Goal: Task Accomplishment & Management: Use online tool/utility

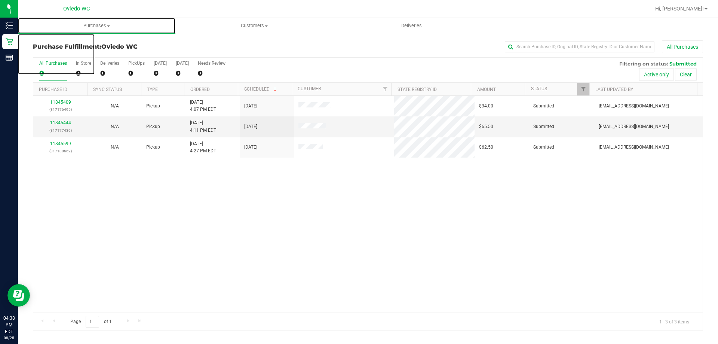
click at [93, 25] on span "Purchases" at bounding box center [96, 25] width 157 height 7
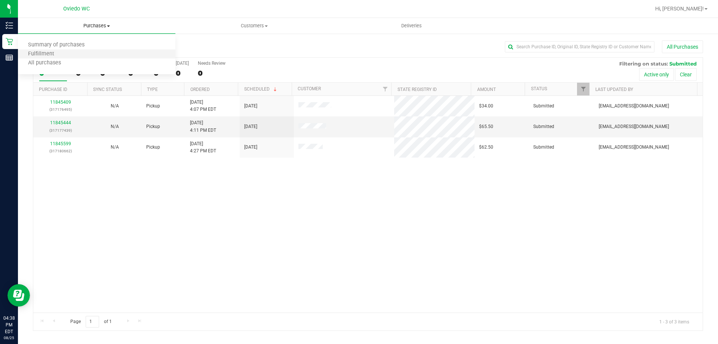
click at [101, 53] on li "Fulfillment" at bounding box center [96, 54] width 157 height 9
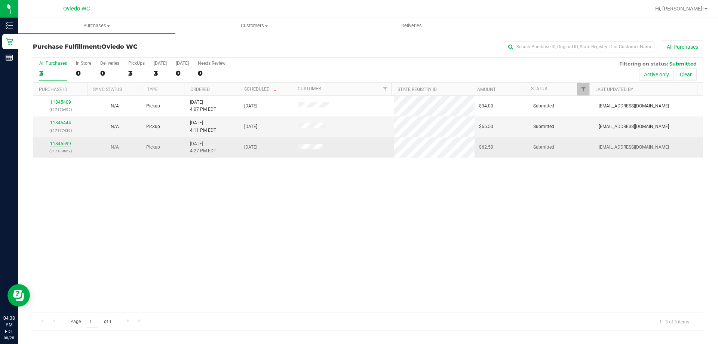
click at [59, 142] on link "11845599" at bounding box center [60, 143] width 21 height 5
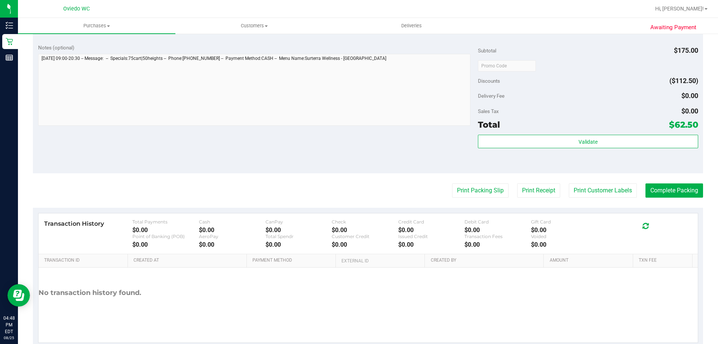
scroll to position [299, 0]
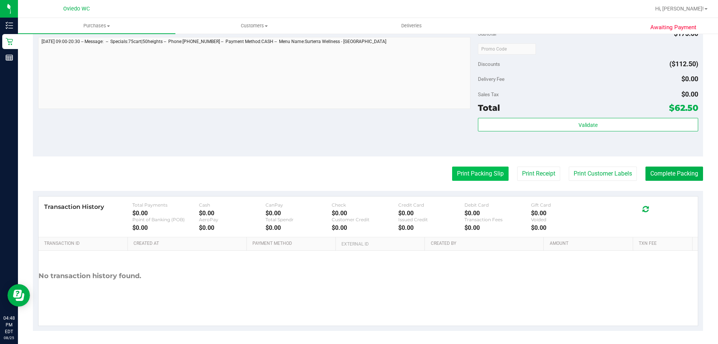
click at [491, 177] on button "Print Packing Slip" at bounding box center [480, 173] width 56 height 14
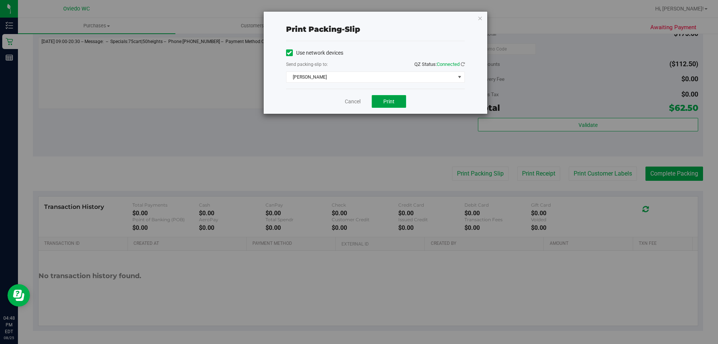
click at [387, 101] on span "Print" at bounding box center [388, 101] width 11 height 6
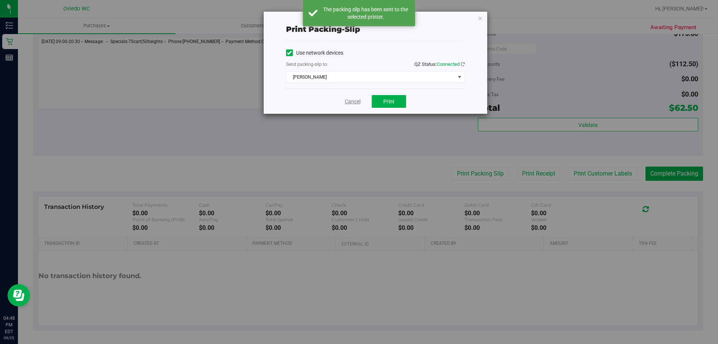
click at [351, 99] on link "Cancel" at bounding box center [353, 102] width 16 height 8
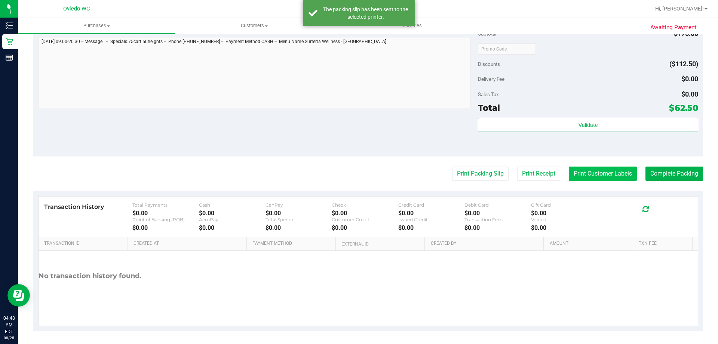
click at [619, 176] on button "Print Customer Labels" at bounding box center [603, 173] width 68 height 14
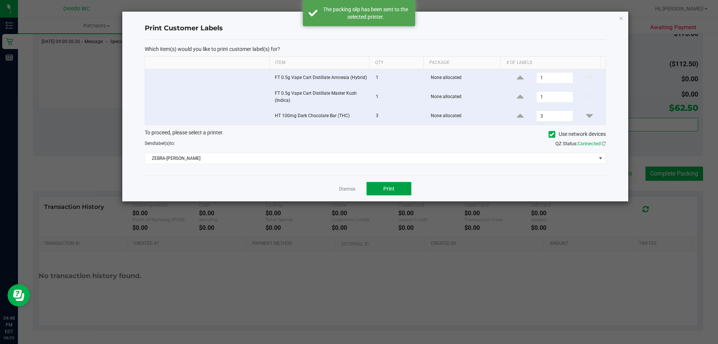
click at [401, 190] on button "Print" at bounding box center [389, 188] width 45 height 13
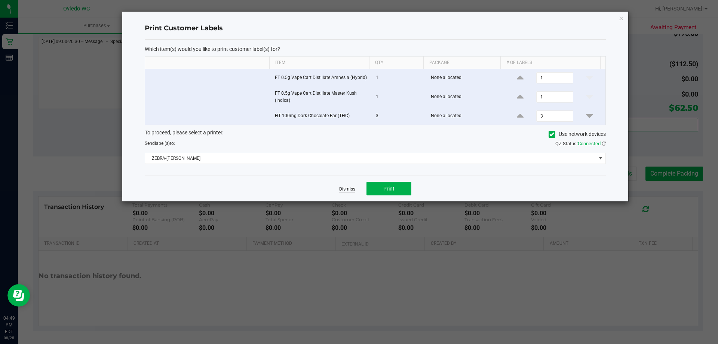
click at [345, 186] on link "Dismiss" at bounding box center [347, 189] width 16 height 6
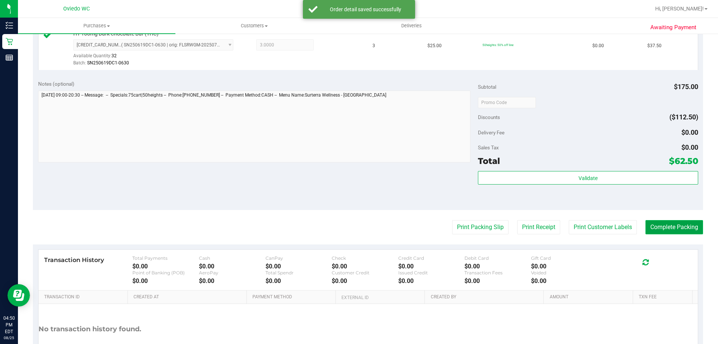
click at [678, 230] on button "Complete Packing" at bounding box center [674, 227] width 58 height 14
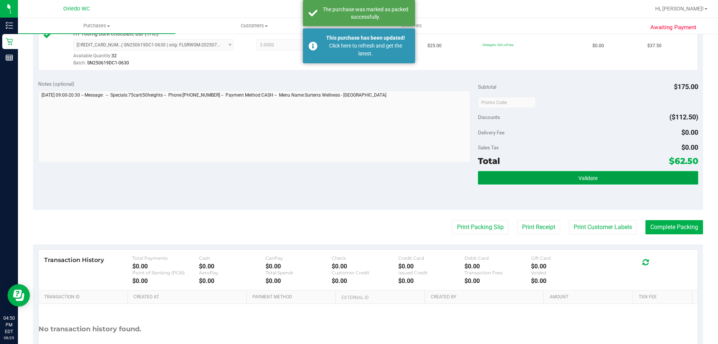
click at [589, 178] on span "Validate" at bounding box center [588, 178] width 19 height 6
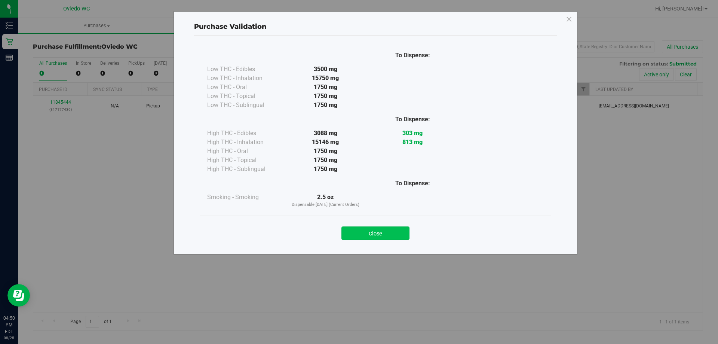
click at [375, 233] on button "Close" at bounding box center [375, 232] width 68 height 13
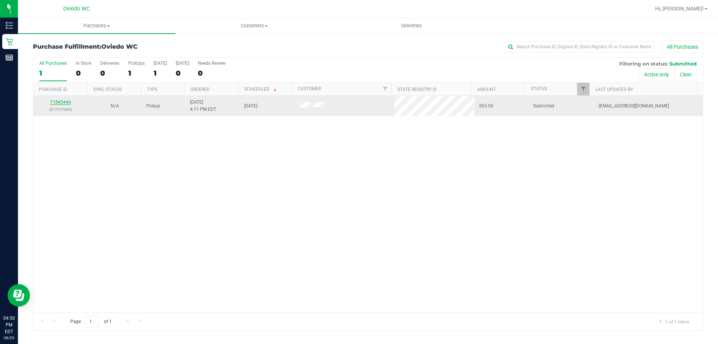
click at [61, 100] on link "11845444" at bounding box center [60, 101] width 21 height 5
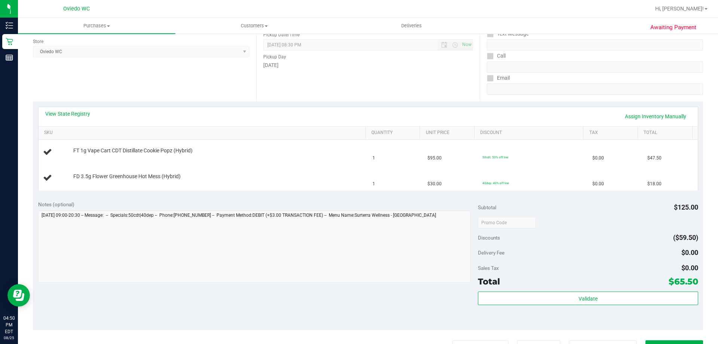
scroll to position [112, 0]
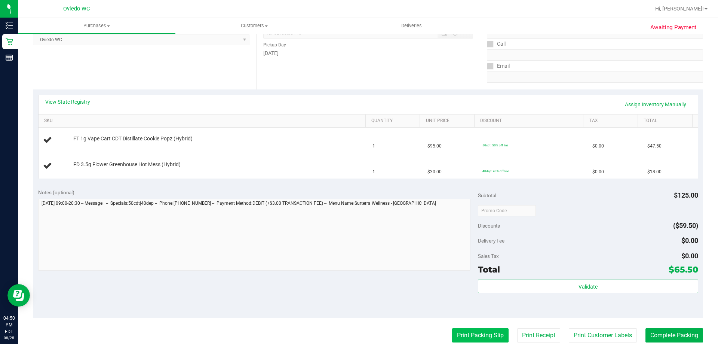
click at [496, 336] on button "Print Packing Slip" at bounding box center [480, 335] width 56 height 14
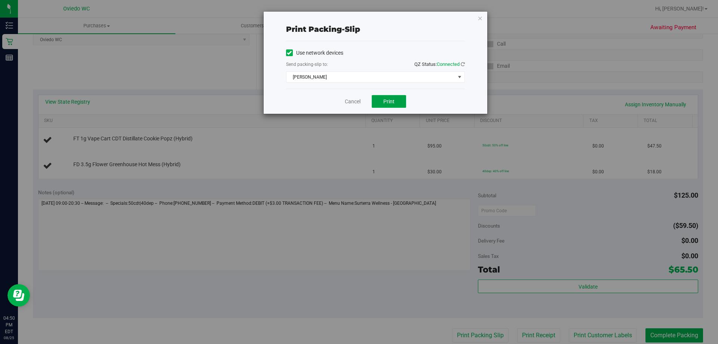
click at [383, 96] on button "Print" at bounding box center [389, 101] width 34 height 13
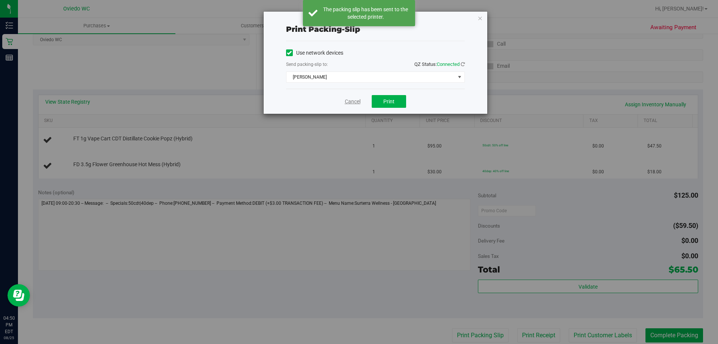
click at [353, 101] on link "Cancel" at bounding box center [353, 102] width 16 height 8
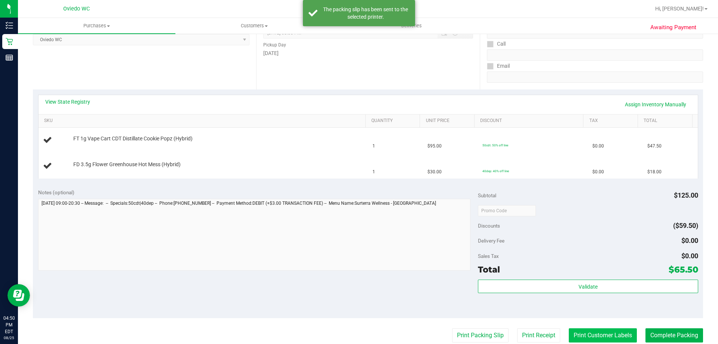
click at [620, 332] on button "Print Customer Labels" at bounding box center [603, 335] width 68 height 14
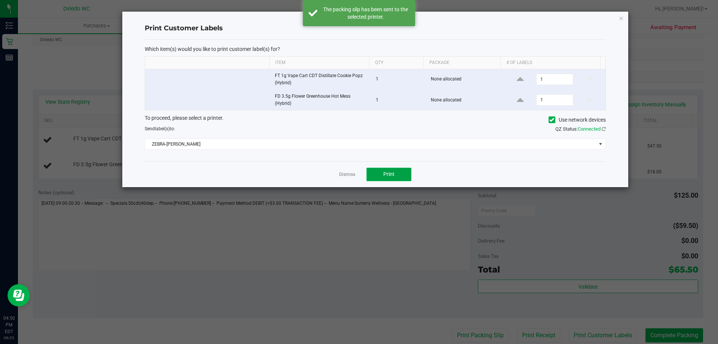
click at [395, 175] on button "Print" at bounding box center [389, 174] width 45 height 13
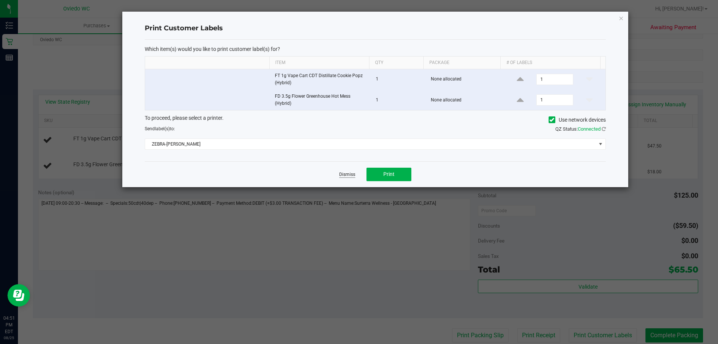
click at [349, 172] on link "Dismiss" at bounding box center [347, 174] width 16 height 6
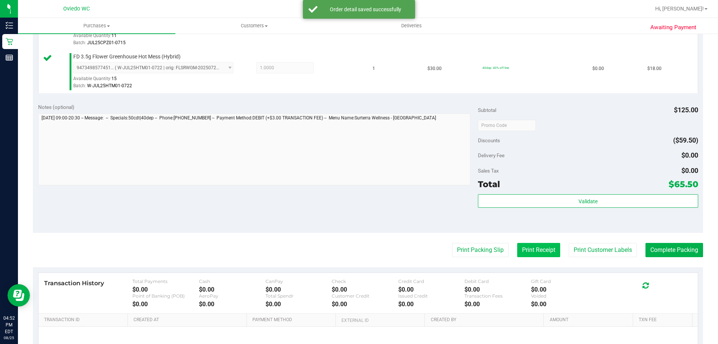
scroll to position [262, 0]
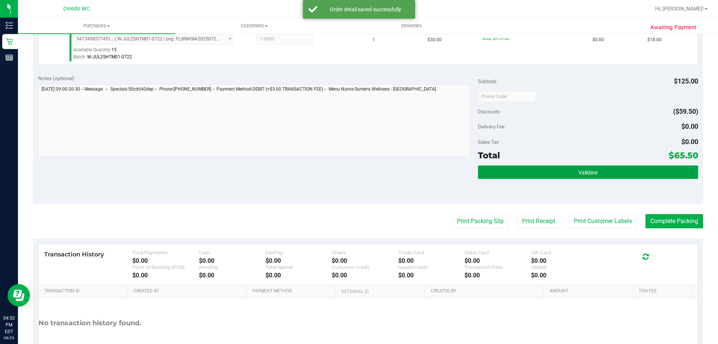
click at [553, 172] on button "Validate" at bounding box center [588, 171] width 220 height 13
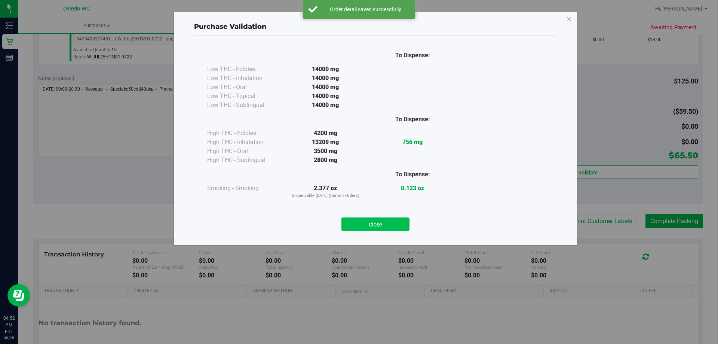
click at [374, 220] on button "Close" at bounding box center [375, 223] width 68 height 13
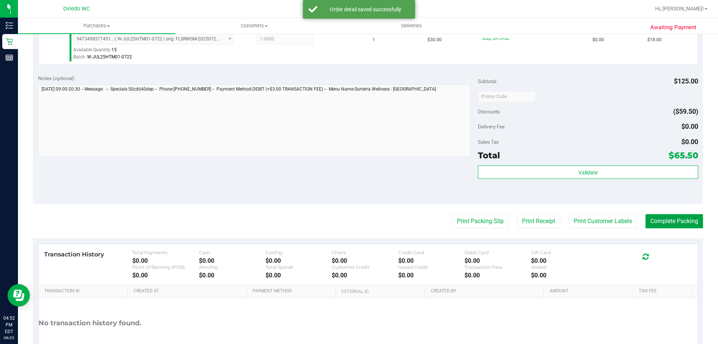
click at [647, 224] on button "Complete Packing" at bounding box center [674, 221] width 58 height 14
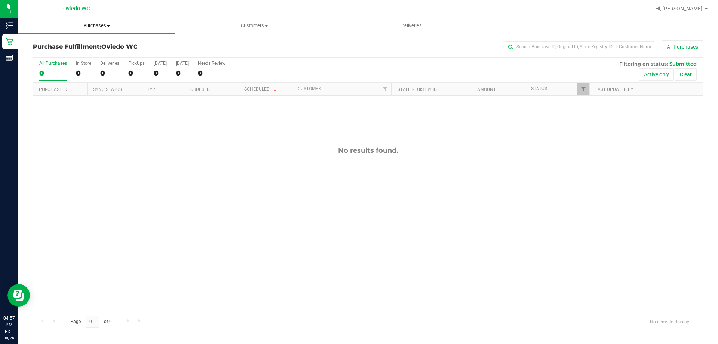
click at [102, 25] on span "Purchases" at bounding box center [96, 25] width 157 height 7
click at [92, 56] on li "Fulfillment" at bounding box center [96, 54] width 157 height 9
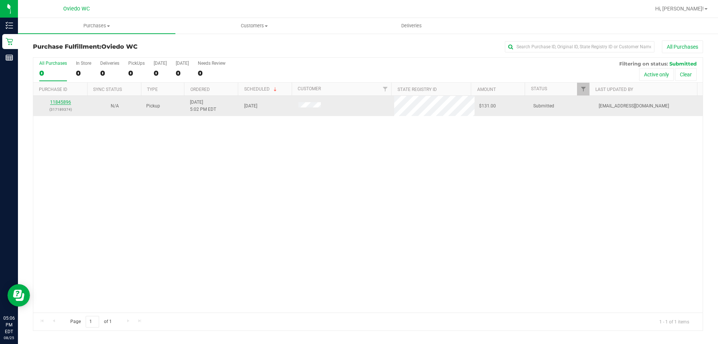
click at [64, 103] on link "11845896" at bounding box center [60, 101] width 21 height 5
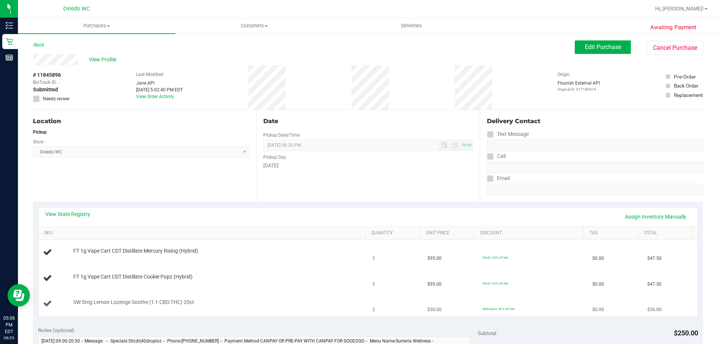
scroll to position [150, 0]
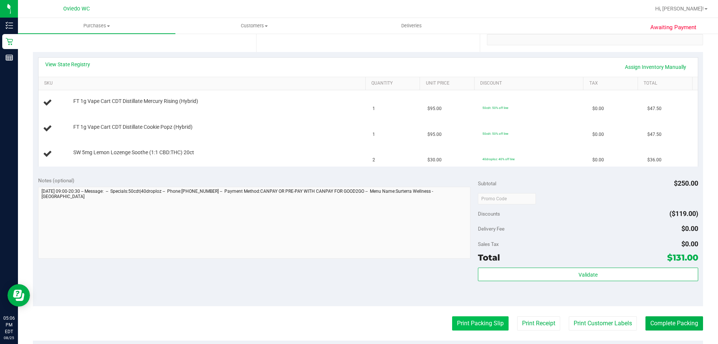
click at [487, 321] on button "Print Packing Slip" at bounding box center [480, 323] width 56 height 14
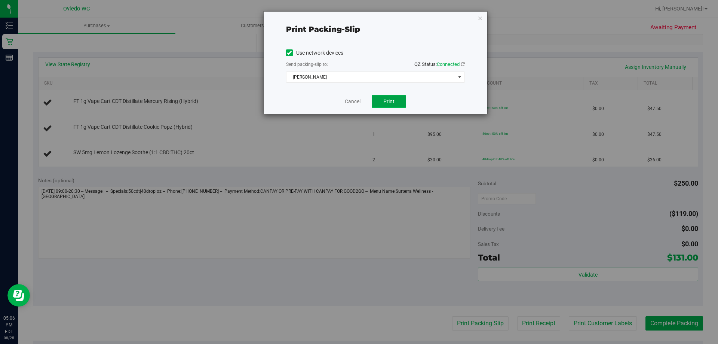
click at [387, 98] on span "Print" at bounding box center [388, 101] width 11 height 6
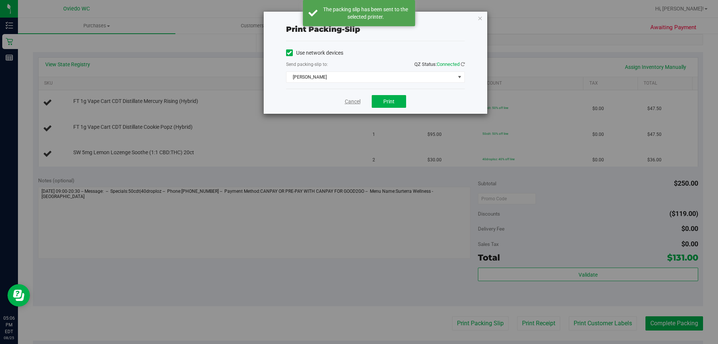
click at [350, 104] on link "Cancel" at bounding box center [353, 102] width 16 height 8
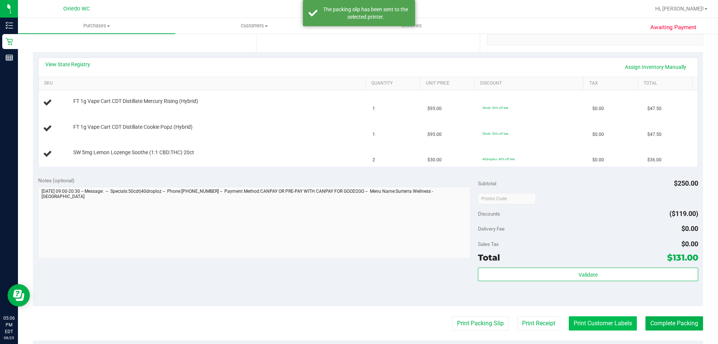
click at [588, 323] on button "Print Customer Labels" at bounding box center [603, 323] width 68 height 14
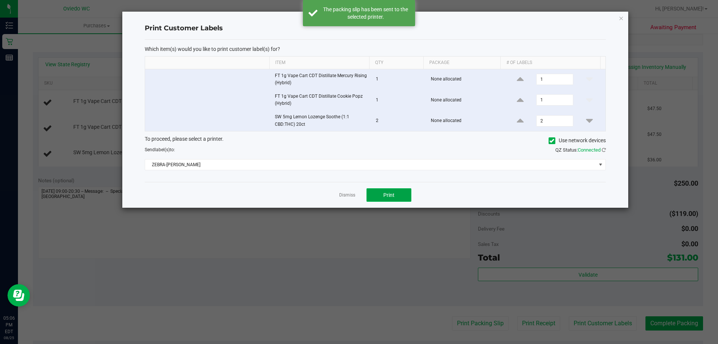
click at [402, 192] on button "Print" at bounding box center [389, 194] width 45 height 13
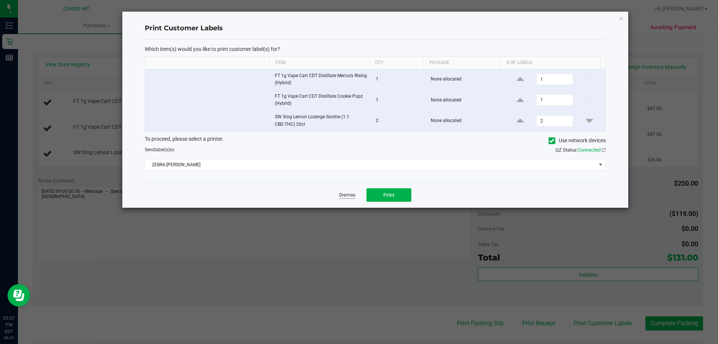
click at [348, 196] on link "Dismiss" at bounding box center [347, 195] width 16 height 6
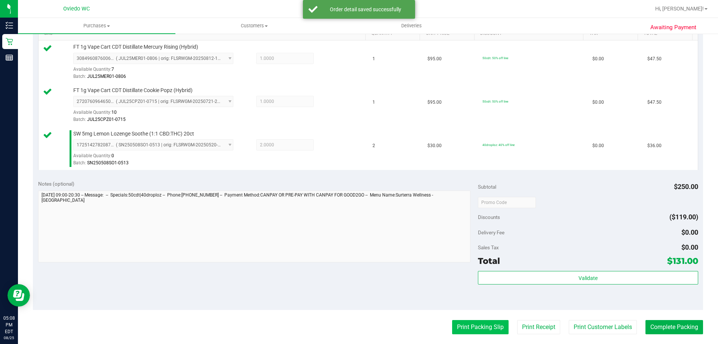
scroll to position [299, 0]
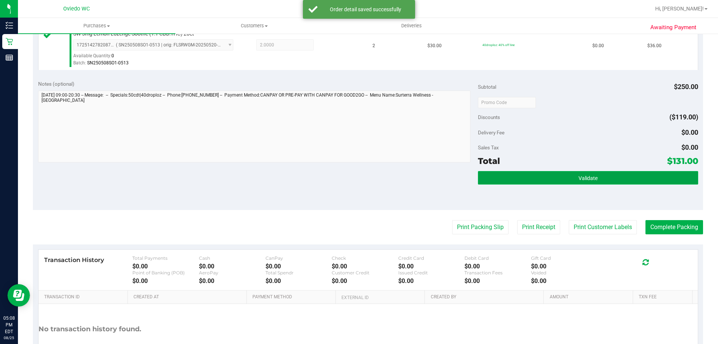
click at [629, 175] on button "Validate" at bounding box center [588, 177] width 220 height 13
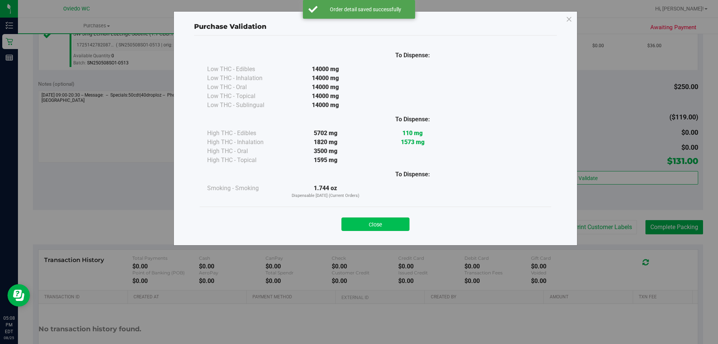
click at [389, 229] on button "Close" at bounding box center [375, 223] width 68 height 13
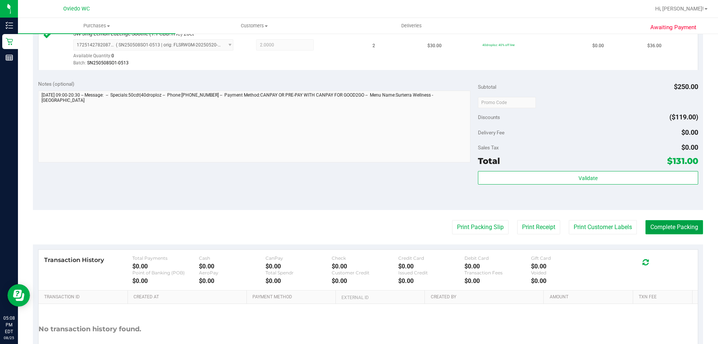
click at [656, 229] on button "Complete Packing" at bounding box center [674, 227] width 58 height 14
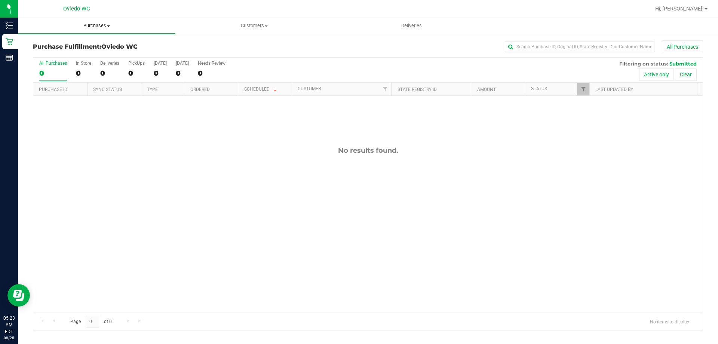
click at [84, 27] on span "Purchases" at bounding box center [96, 25] width 157 height 7
click at [86, 55] on li "Fulfillment" at bounding box center [96, 54] width 157 height 9
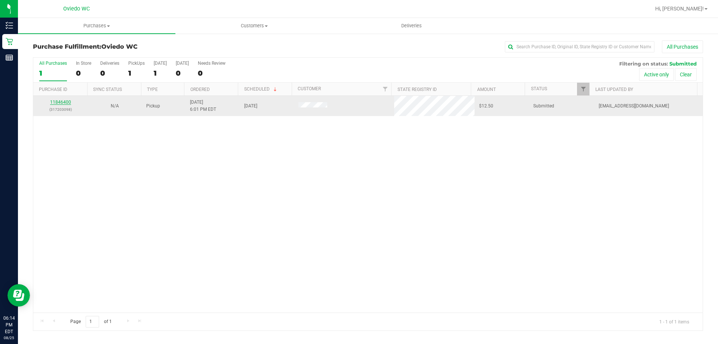
click at [69, 101] on link "11846400" at bounding box center [60, 101] width 21 height 5
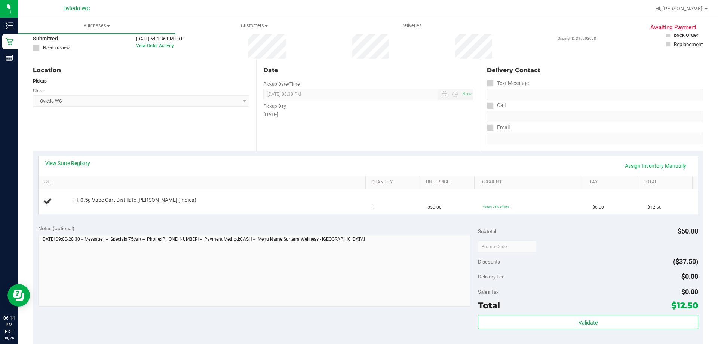
scroll to position [112, 0]
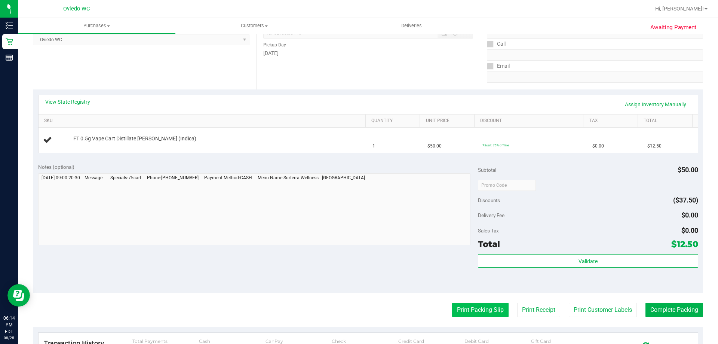
click at [467, 312] on button "Print Packing Slip" at bounding box center [480, 310] width 56 height 14
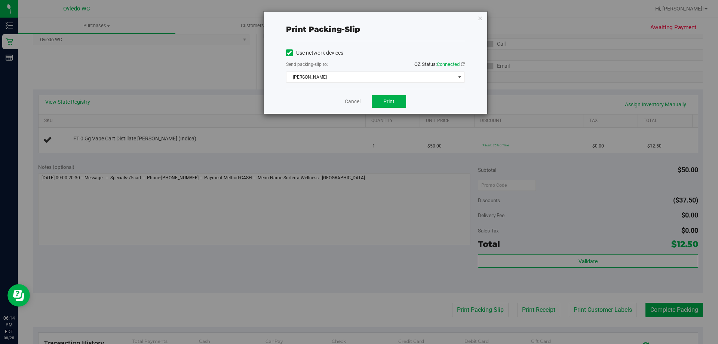
click at [383, 95] on div "Cancel Print" at bounding box center [375, 101] width 179 height 25
click at [384, 99] on span "Print" at bounding box center [388, 101] width 11 height 6
click at [352, 104] on link "Cancel" at bounding box center [353, 102] width 16 height 8
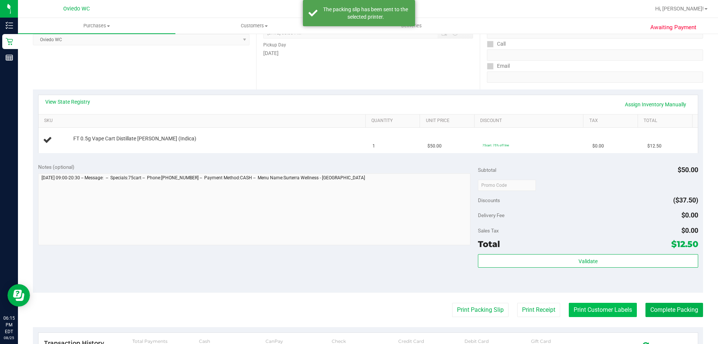
click at [613, 304] on button "Print Customer Labels" at bounding box center [603, 310] width 68 height 14
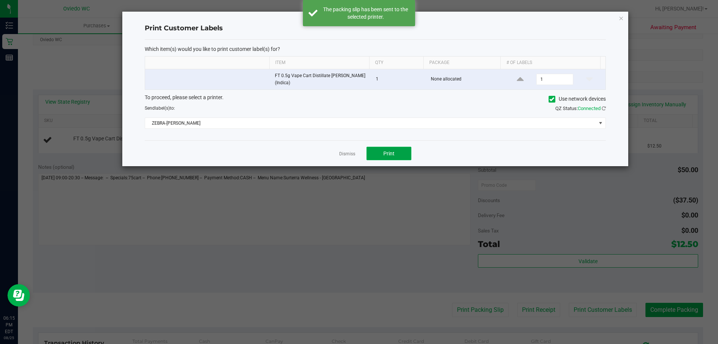
click at [380, 148] on button "Print" at bounding box center [389, 153] width 45 height 13
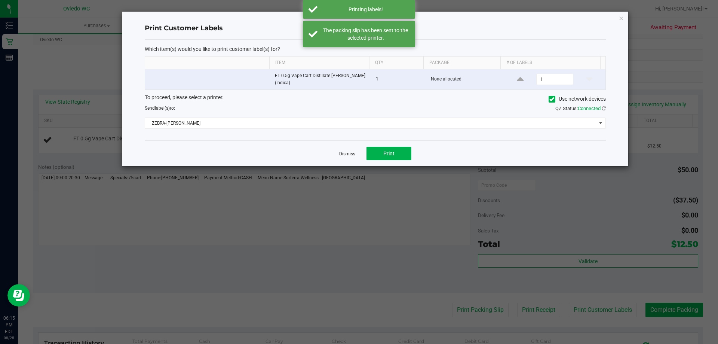
click at [348, 154] on link "Dismiss" at bounding box center [347, 154] width 16 height 6
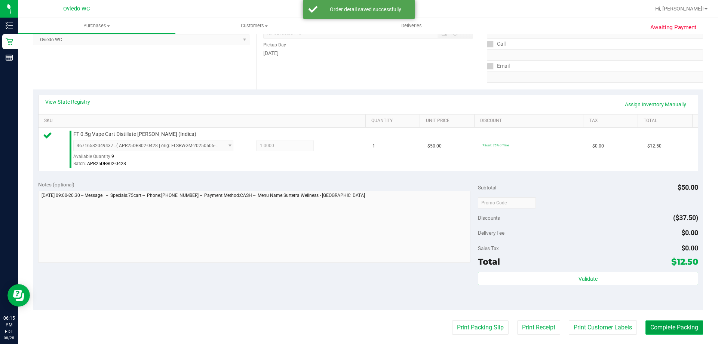
click at [685, 325] on button "Complete Packing" at bounding box center [674, 327] width 58 height 14
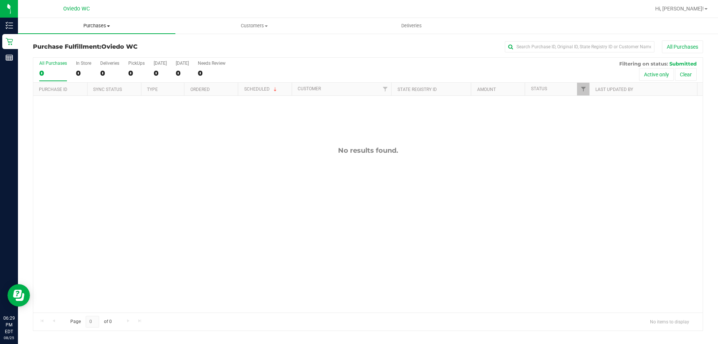
click at [104, 28] on span "Purchases" at bounding box center [96, 25] width 157 height 7
click at [104, 58] on li "Fulfillment" at bounding box center [96, 54] width 157 height 9
click at [95, 25] on span "Purchases" at bounding box center [96, 25] width 157 height 7
click at [106, 53] on li "Fulfillment" at bounding box center [96, 54] width 157 height 9
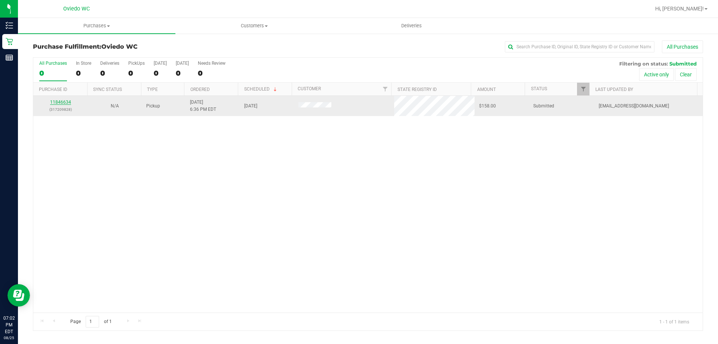
click at [65, 104] on link "11846634" at bounding box center [60, 101] width 21 height 5
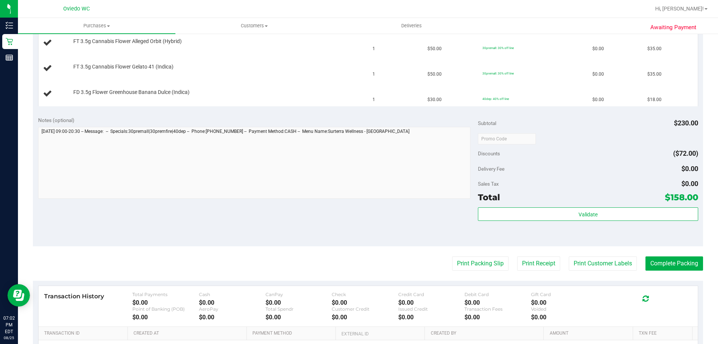
scroll to position [262, 0]
click at [477, 267] on button "Print Packing Slip" at bounding box center [480, 262] width 56 height 14
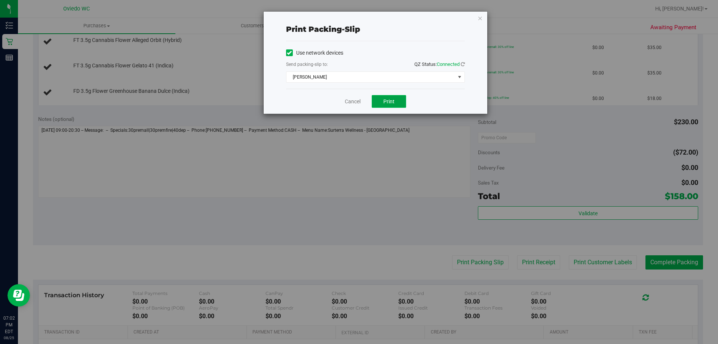
click at [387, 97] on button "Print" at bounding box center [389, 101] width 34 height 13
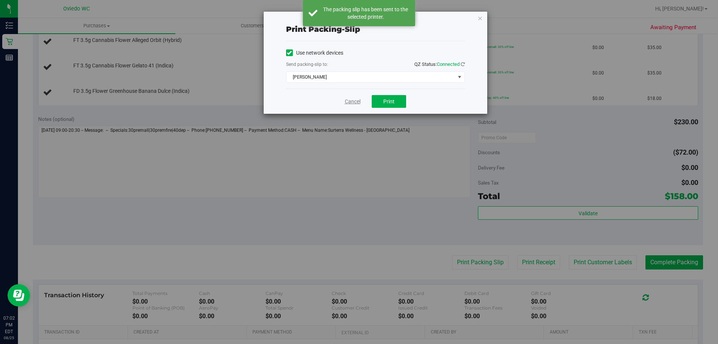
click at [355, 100] on link "Cancel" at bounding box center [353, 102] width 16 height 8
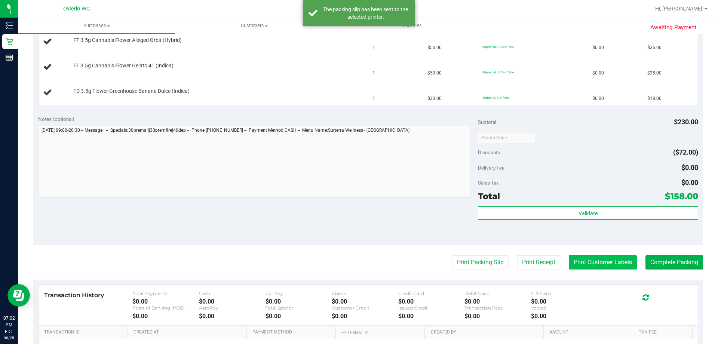
click at [601, 268] on button "Print Customer Labels" at bounding box center [603, 262] width 68 height 14
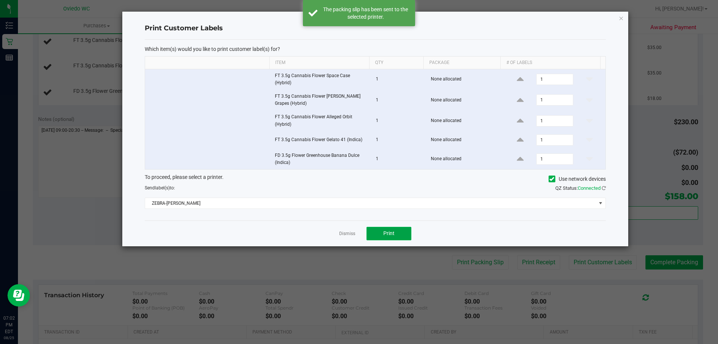
click at [392, 227] on button "Print" at bounding box center [389, 233] width 45 height 13
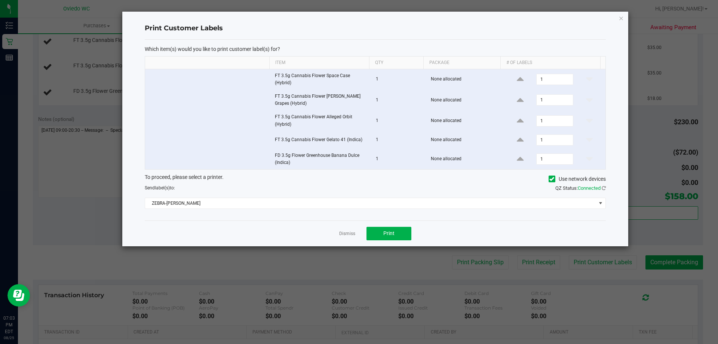
click at [355, 234] on div "Dismiss Print" at bounding box center [375, 233] width 461 height 26
click at [352, 234] on link "Dismiss" at bounding box center [347, 233] width 16 height 6
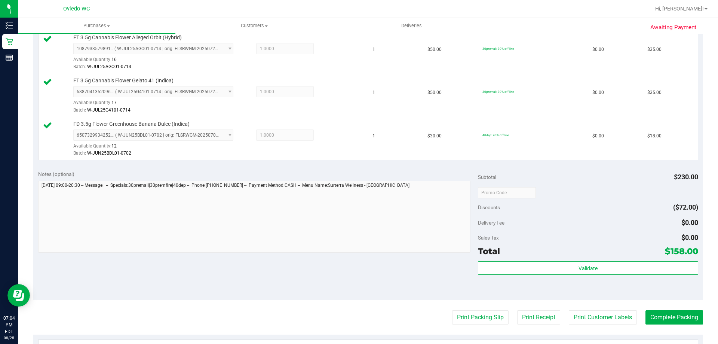
scroll to position [299, 0]
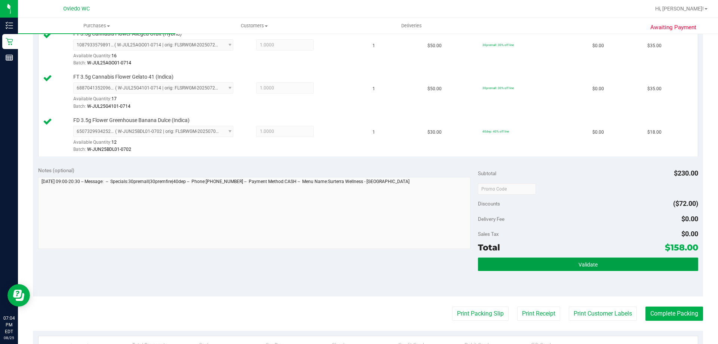
click at [587, 267] on span "Validate" at bounding box center [588, 264] width 19 height 6
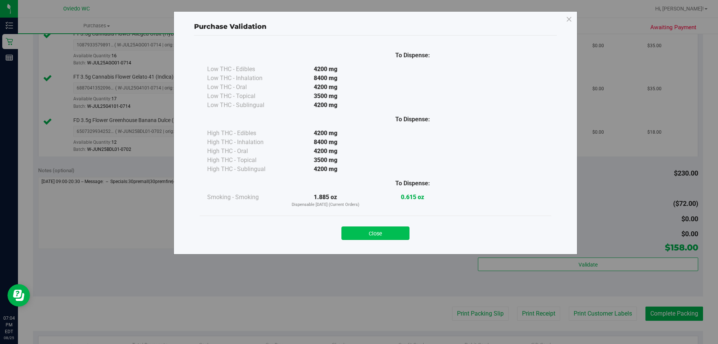
click at [396, 230] on button "Close" at bounding box center [375, 232] width 68 height 13
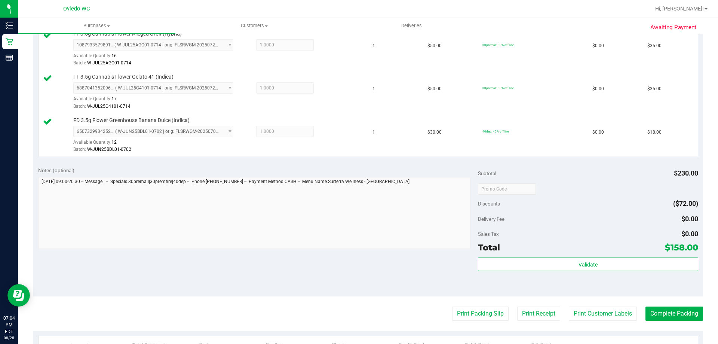
click at [652, 321] on purchase-details "Back Edit Purchase Cancel Purchase View Profile # 11846634 BioTrack ID: - Submi…" at bounding box center [368, 105] width 670 height 729
click at [652, 315] on button "Complete Packing" at bounding box center [674, 313] width 58 height 14
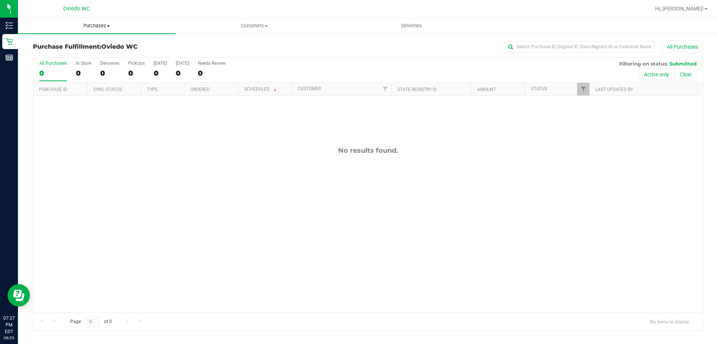
click at [108, 27] on span at bounding box center [108, 25] width 3 height 1
click at [103, 55] on li "Fulfillment" at bounding box center [96, 54] width 157 height 9
